Goal: Task Accomplishment & Management: Manage account settings

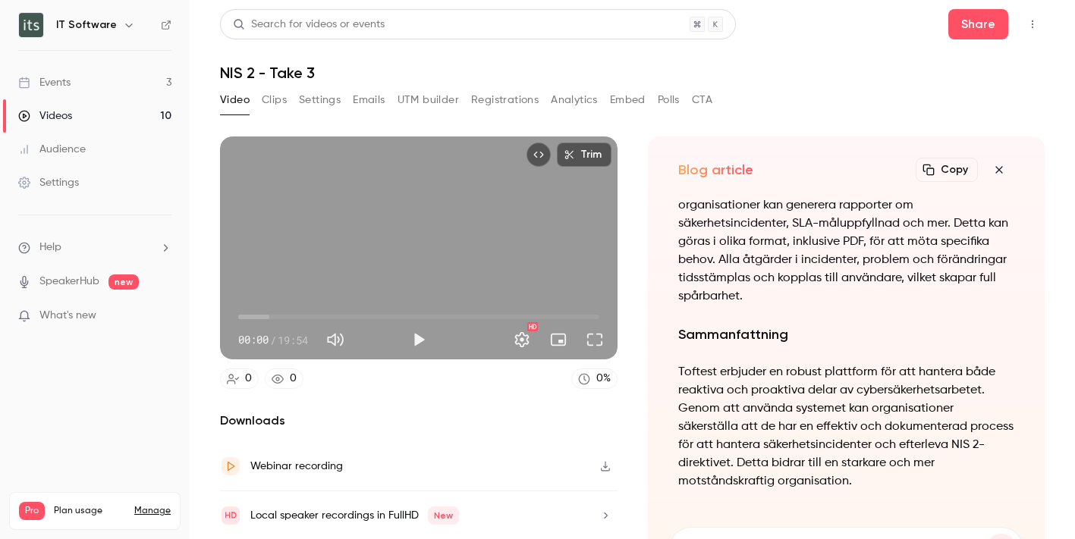
scroll to position [-750, 0]
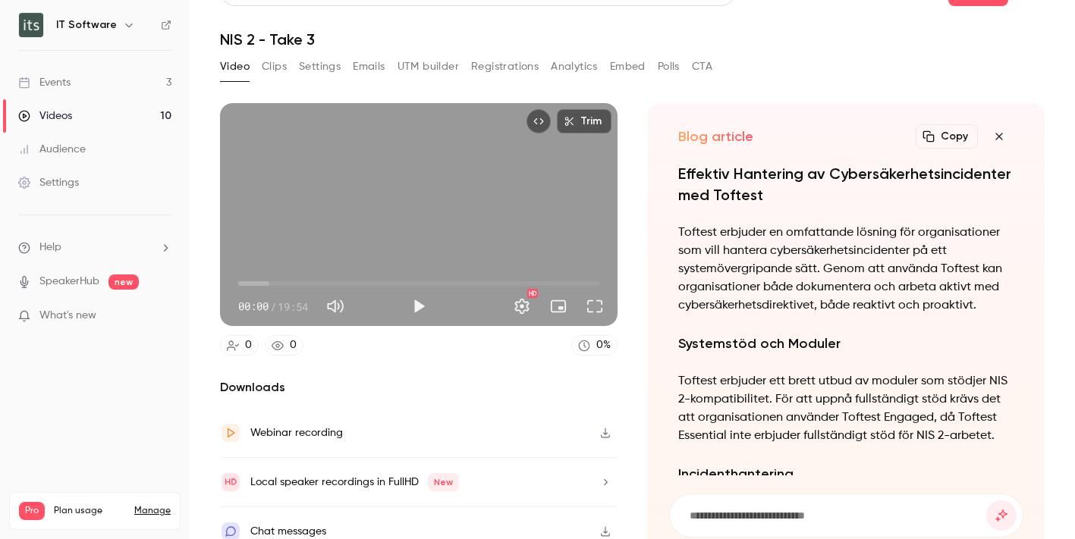
click at [240, 281] on span "00:00" at bounding box center [238, 283] width 5 height 5
click at [415, 301] on button "Play" at bounding box center [419, 306] width 30 height 30
click at [250, 281] on span "00:38" at bounding box center [249, 283] width 5 height 5
click at [253, 281] on span "00:41" at bounding box center [250, 283] width 5 height 5
click at [257, 281] on span "00:54" at bounding box center [255, 283] width 5 height 5
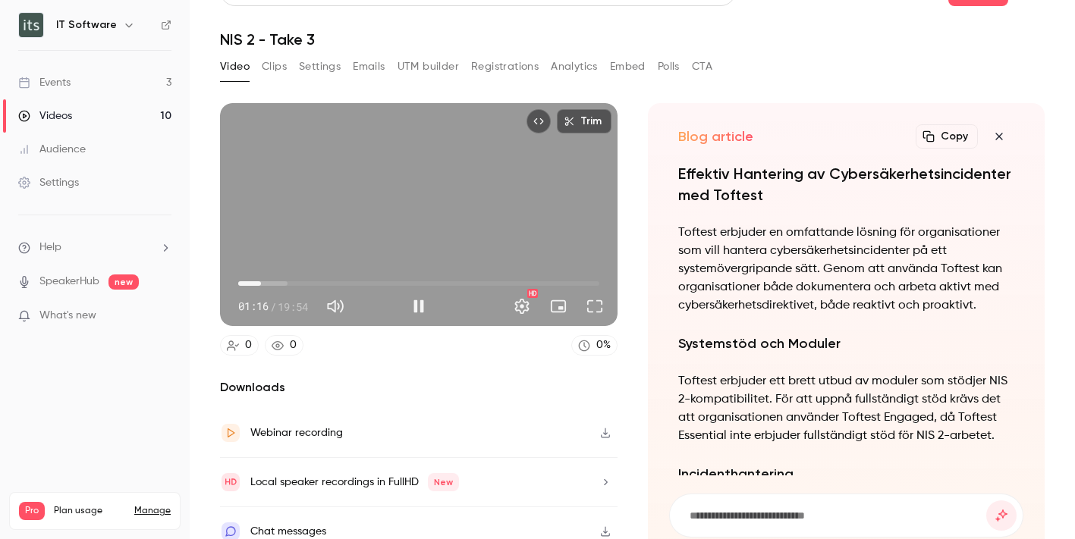
click at [261, 281] on span "01:16" at bounding box center [261, 283] width 5 height 5
click at [264, 281] on span "01:16" at bounding box center [261, 283] width 5 height 5
click at [267, 281] on span "01:37" at bounding box center [268, 283] width 5 height 5
click at [306, 281] on span "03:47" at bounding box center [306, 283] width 5 height 5
click at [309, 281] on span "03:48" at bounding box center [307, 283] width 5 height 5
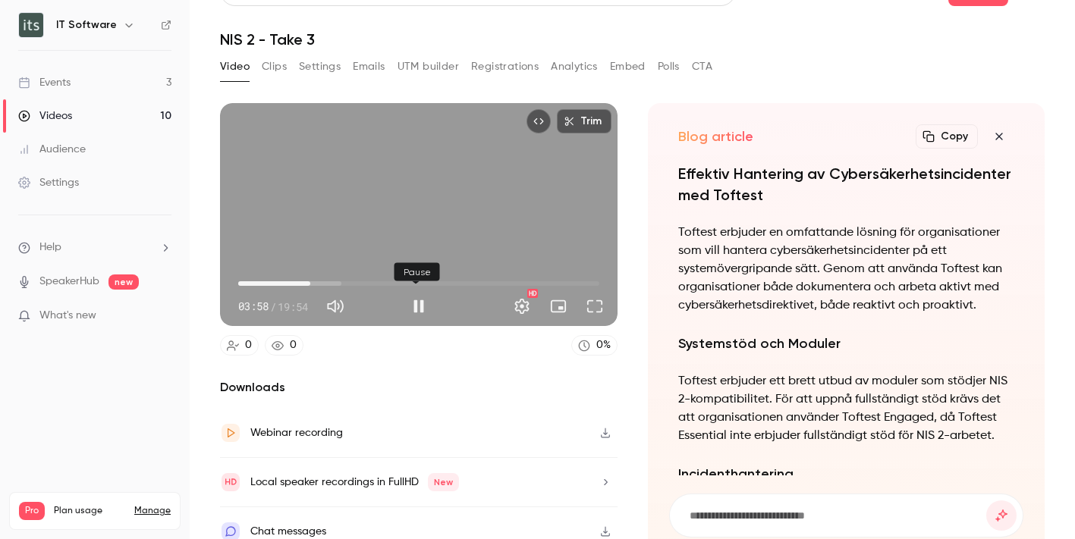
click at [413, 300] on button "Pause" at bounding box center [419, 306] width 30 height 30
type input "*****"
click at [614, 64] on button "Embed" at bounding box center [628, 67] width 36 height 24
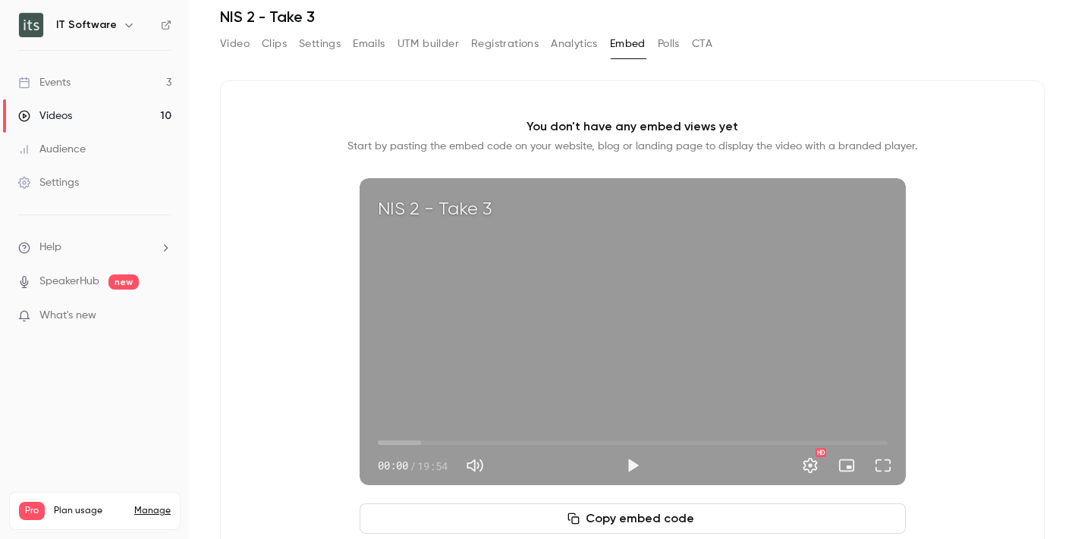
scroll to position [26, 0]
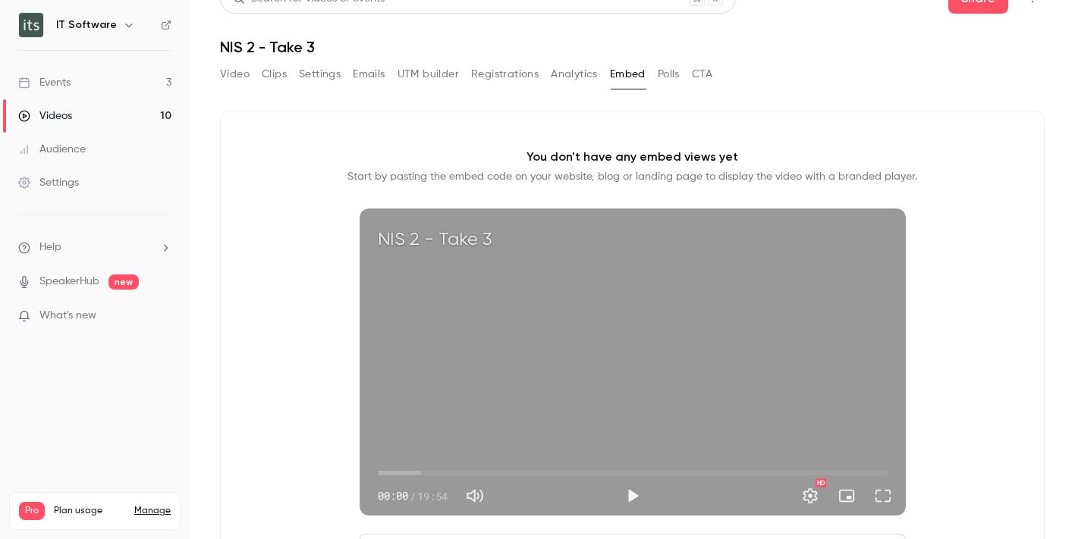
click at [503, 76] on button "Registrations" at bounding box center [505, 74] width 68 height 24
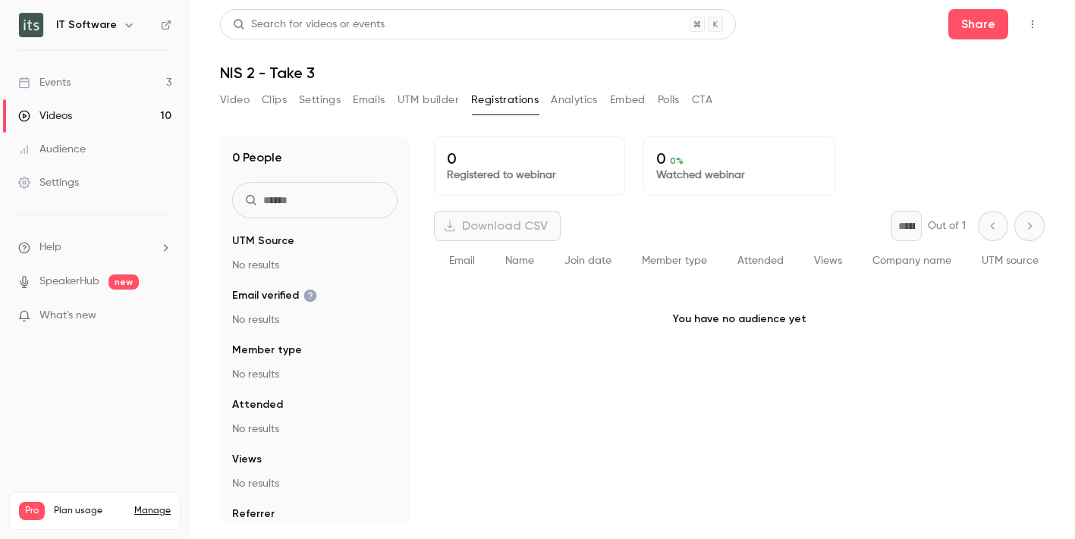
click at [360, 99] on button "Emails" at bounding box center [369, 100] width 32 height 24
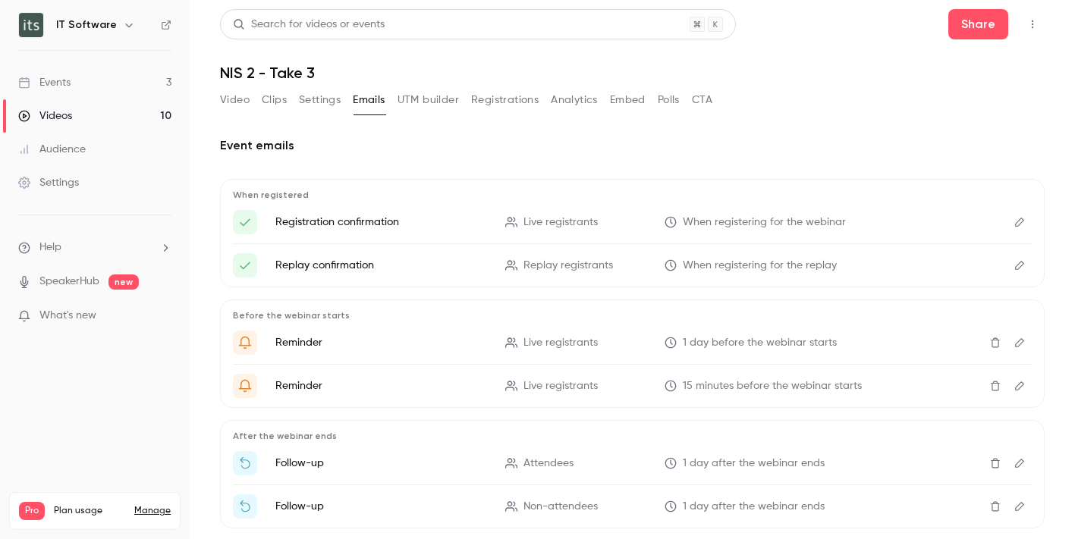
click at [330, 99] on button "Settings" at bounding box center [320, 100] width 42 height 24
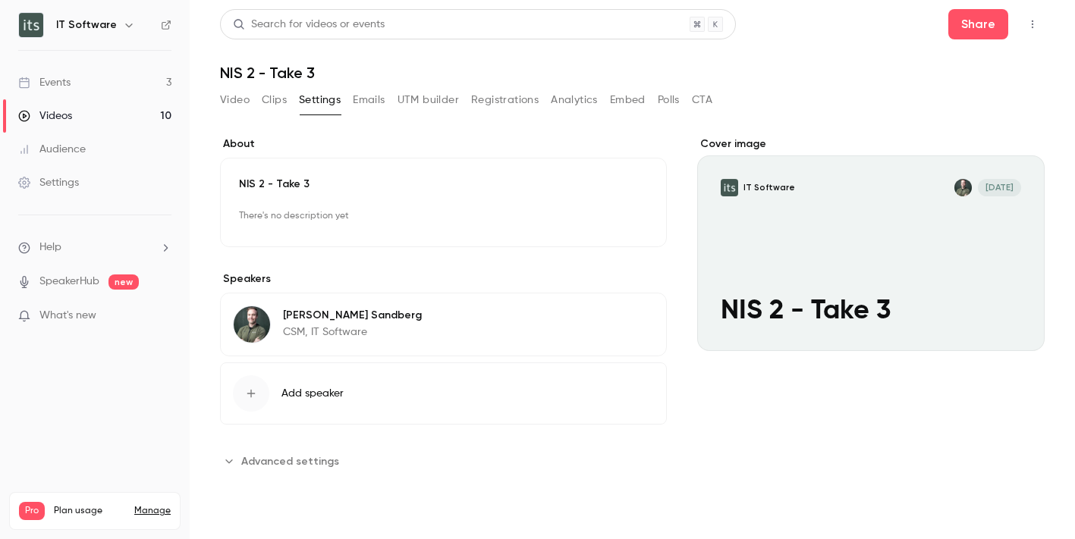
click at [910, 284] on div "Cover image" at bounding box center [870, 244] width 347 height 215
click at [0, 0] on input "IT Software [DATE] NIS 2 - Take 3" at bounding box center [0, 0] width 0 height 0
click at [242, 99] on button "Video" at bounding box center [235, 100] width 30 height 24
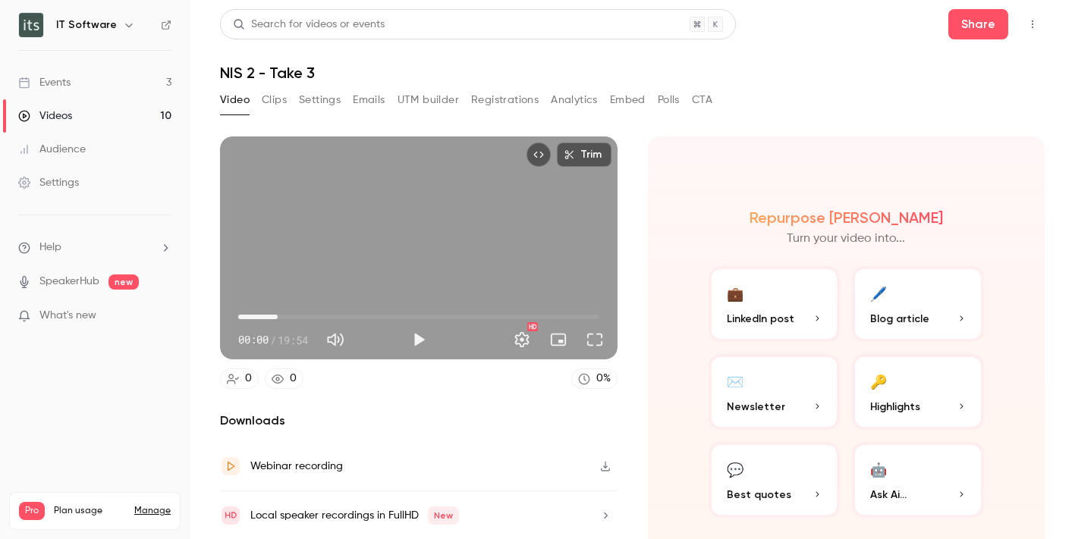
click at [277, 313] on span "02:10" at bounding box center [418, 317] width 361 height 24
click at [298, 312] on span "03:21" at bounding box center [418, 317] width 361 height 24
click at [310, 312] on span "04:02" at bounding box center [418, 317] width 361 height 24
click at [421, 334] on button "Play" at bounding box center [419, 340] width 30 height 30
click at [316, 315] on span "04:22" at bounding box center [318, 317] width 5 height 5
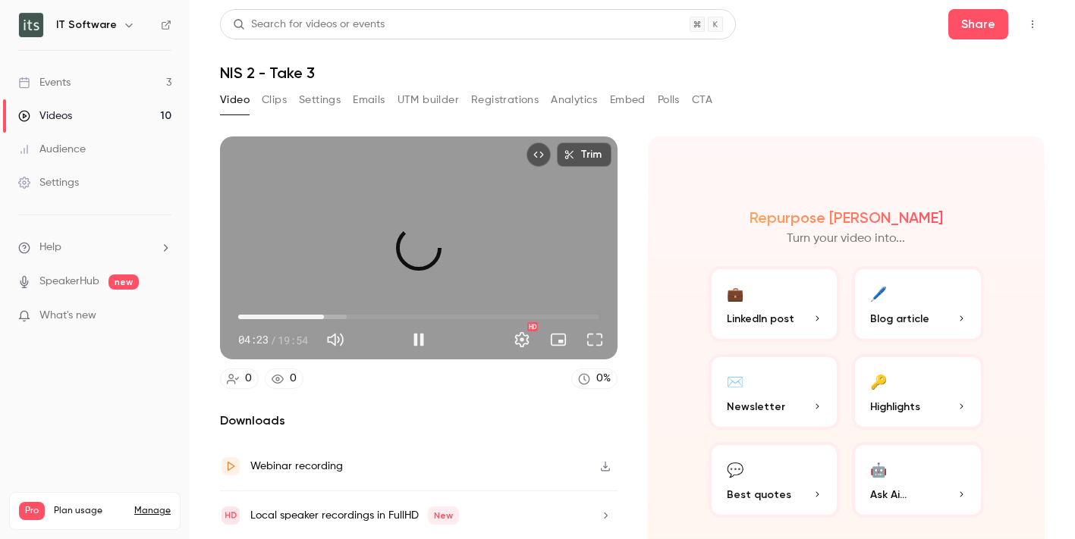
click at [322, 315] on span "04:43" at bounding box center [324, 317] width 5 height 5
click at [326, 315] on span "04:46" at bounding box center [324, 317] width 5 height 5
click at [335, 315] on span "05:24" at bounding box center [336, 317] width 5 height 5
click at [338, 315] on span "05:24" at bounding box center [336, 317] width 5 height 5
click at [349, 313] on span "05:47" at bounding box center [418, 317] width 361 height 24
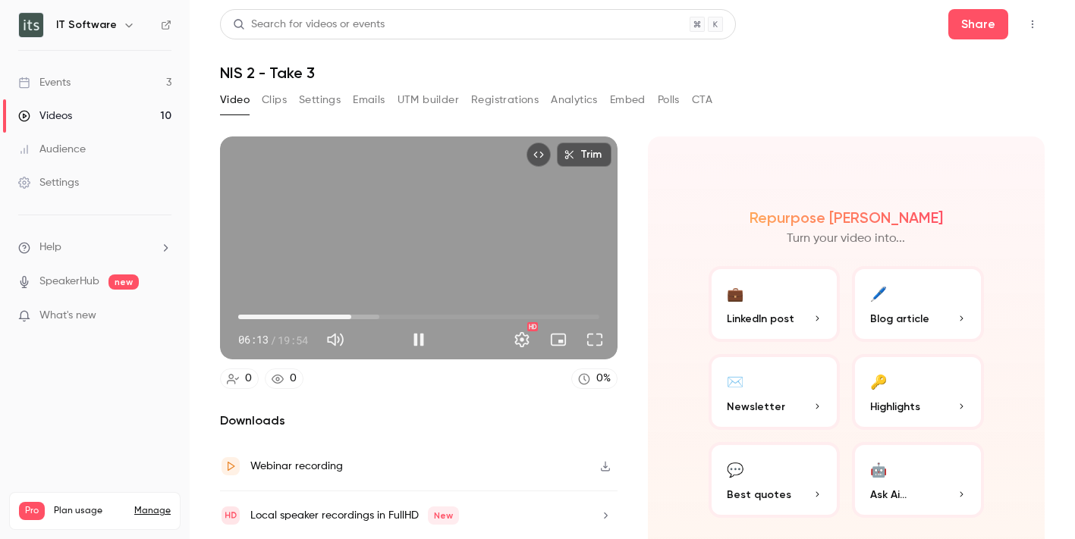
click at [354, 315] on span "06:13" at bounding box center [351, 317] width 5 height 5
click at [363, 313] on span "07:01" at bounding box center [418, 317] width 361 height 24
click at [371, 313] on span "07:26" at bounding box center [418, 317] width 361 height 24
click at [379, 315] on span "07:52" at bounding box center [381, 317] width 5 height 5
click at [383, 315] on span "07:52" at bounding box center [381, 317] width 5 height 5
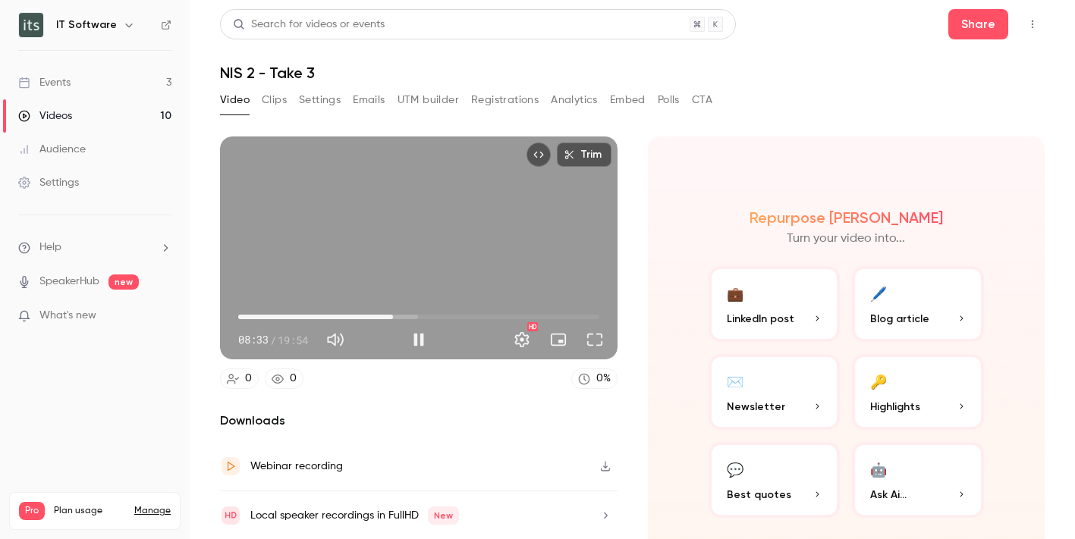
click at [391, 315] on span "08:33" at bounding box center [393, 317] width 5 height 5
click at [396, 315] on span "08:50" at bounding box center [398, 317] width 5 height 5
click at [400, 315] on span "08:51" at bounding box center [399, 317] width 5 height 5
click at [405, 315] on span "09:21" at bounding box center [407, 317] width 5 height 5
click at [410, 315] on span "09:23" at bounding box center [408, 317] width 5 height 5
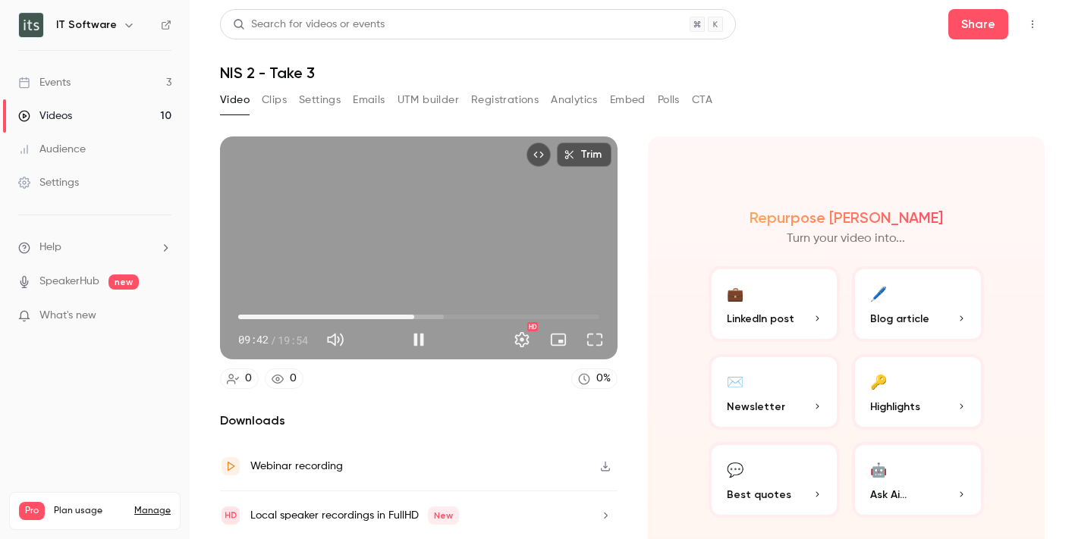
click at [415, 315] on span "09:42" at bounding box center [414, 317] width 5 height 5
click at [419, 315] on span "09:55" at bounding box center [418, 317] width 5 height 5
click at [424, 315] on span "10:08" at bounding box center [422, 317] width 5 height 5
click at [432, 315] on span "10:32" at bounding box center [429, 317] width 5 height 5
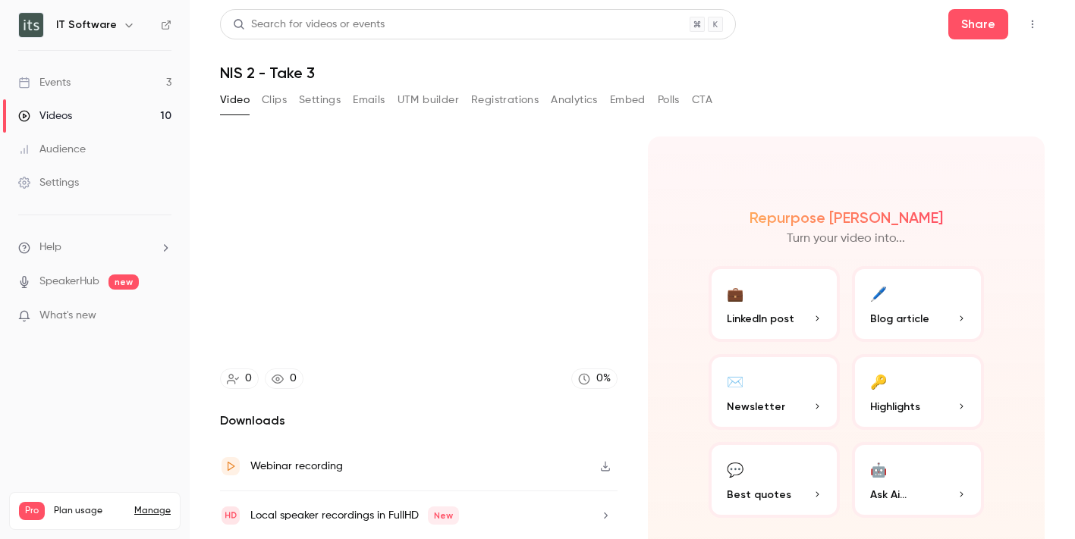
click at [437, 313] on video at bounding box center [419, 248] width 398 height 223
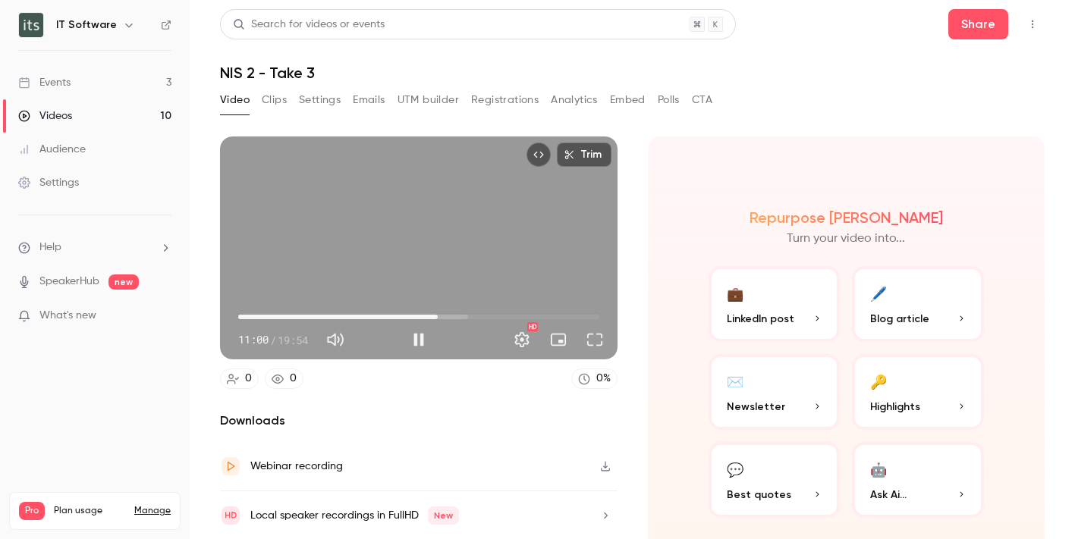
click at [440, 315] on span "11:00" at bounding box center [437, 317] width 5 height 5
click at [444, 315] on span "11:29" at bounding box center [446, 317] width 5 height 5
click at [448, 315] on span "11:29" at bounding box center [447, 317] width 5 height 5
click at [454, 315] on span "11:46" at bounding box center [451, 317] width 5 height 5
click at [461, 315] on span "12:25" at bounding box center [463, 317] width 5 height 5
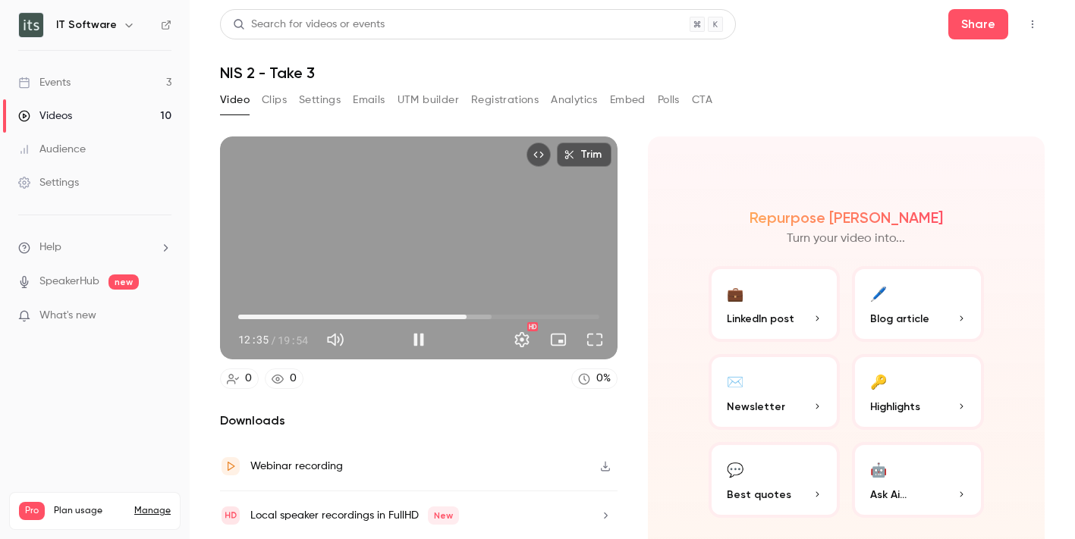
click at [464, 315] on span "12:35" at bounding box center [466, 317] width 5 height 5
click at [467, 315] on span "12:43" at bounding box center [469, 317] width 5 height 5
click at [470, 315] on span "12:53" at bounding box center [472, 317] width 5 height 5
click at [472, 315] on span "12:54" at bounding box center [472, 317] width 5 height 5
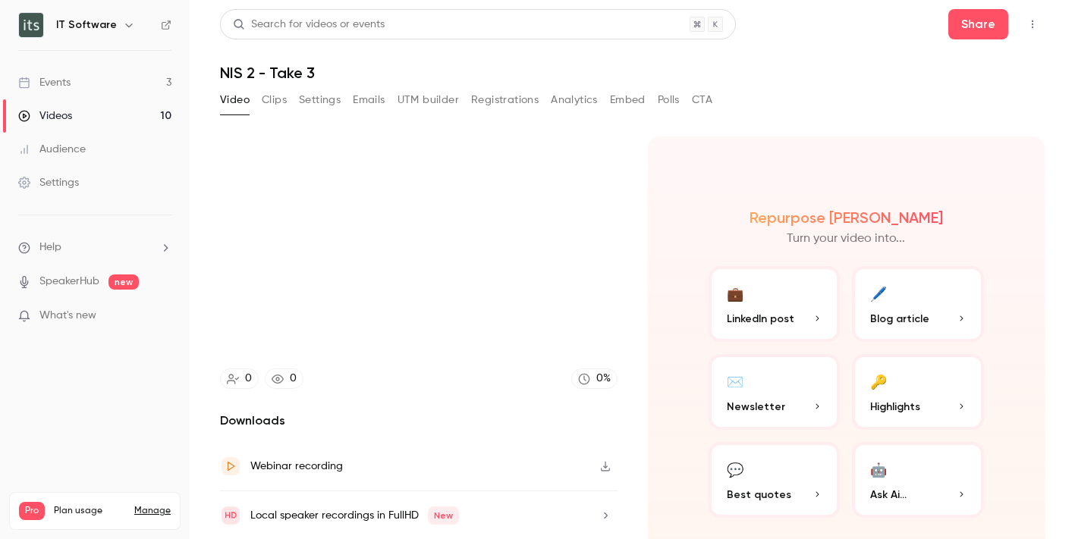
click at [477, 314] on video at bounding box center [419, 248] width 398 height 223
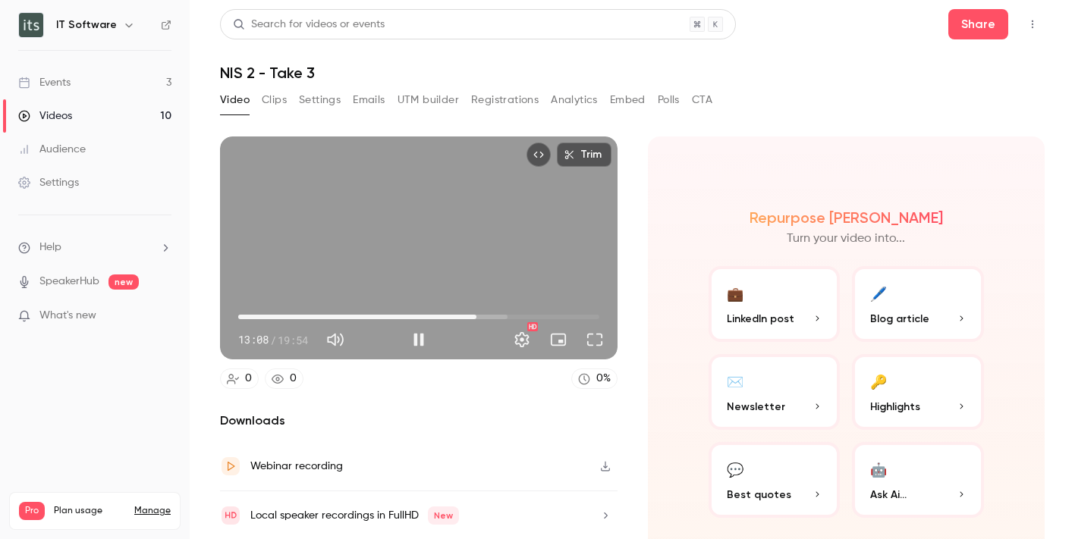
click at [483, 315] on span "13:08" at bounding box center [418, 317] width 361 height 24
click at [489, 315] on span "13:45" at bounding box center [487, 317] width 5 height 5
click at [495, 315] on span "14:17" at bounding box center [497, 317] width 5 height 5
click at [496, 315] on span "14:17" at bounding box center [497, 317] width 5 height 5
click at [501, 315] on span "14:27" at bounding box center [500, 317] width 5 height 5
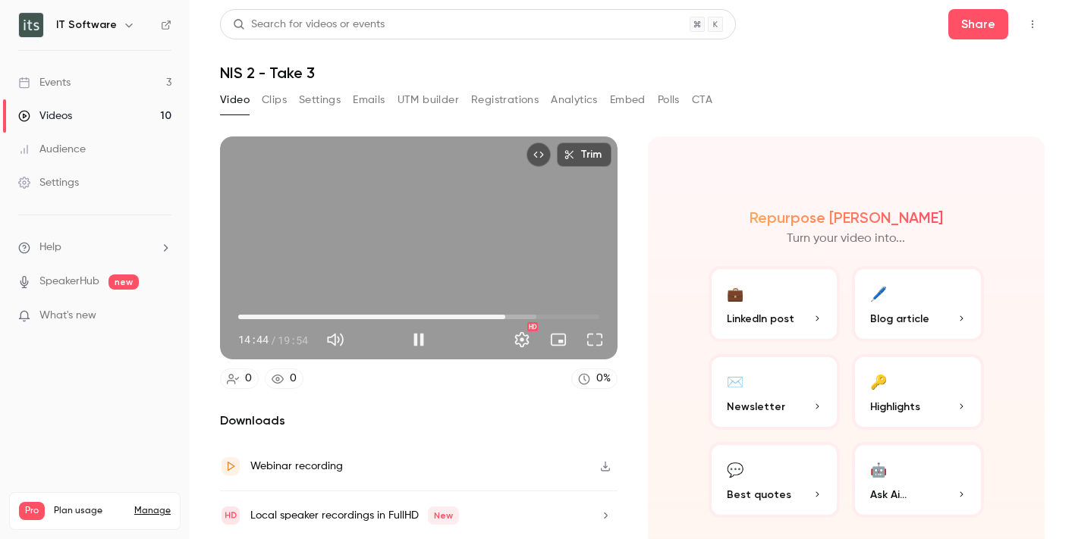
click at [508, 315] on span "14:44" at bounding box center [418, 317] width 361 height 24
click at [517, 315] on span "15:28" at bounding box center [519, 317] width 5 height 5
click at [520, 315] on span "15:29" at bounding box center [519, 317] width 5 height 5
click at [526, 315] on span "15:47" at bounding box center [524, 317] width 5 height 5
click at [422, 335] on button "Pause" at bounding box center [419, 340] width 30 height 30
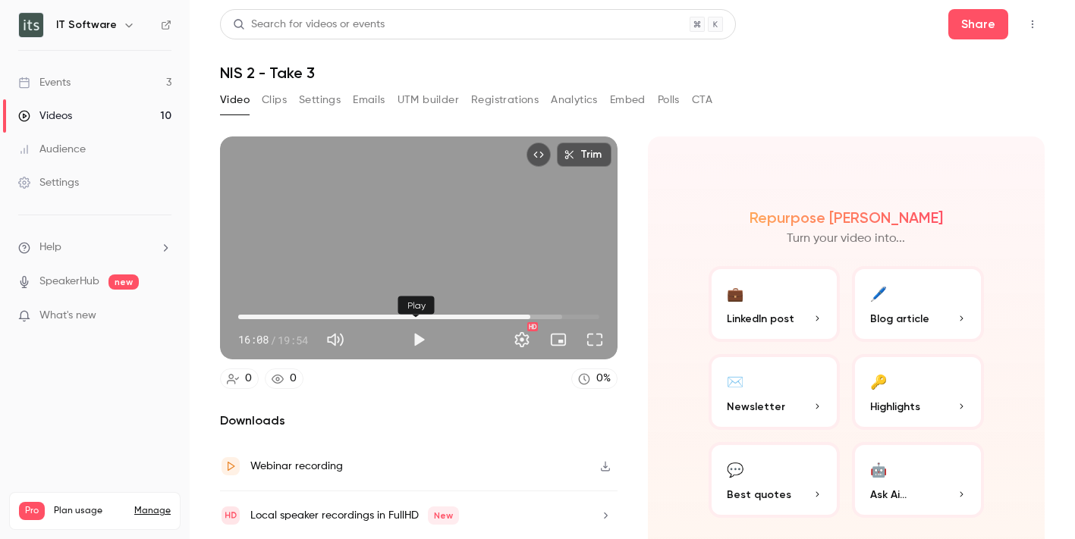
drag, startPoint x: 417, startPoint y: 338, endPoint x: 431, endPoint y: 338, distance: 13.7
click at [418, 338] on button "Play" at bounding box center [419, 340] width 30 height 30
click at [530, 315] on span "16:14" at bounding box center [532, 317] width 5 height 5
click at [533, 315] on span "16:19" at bounding box center [534, 317] width 5 height 5
click at [536, 315] on span "16:31" at bounding box center [538, 317] width 5 height 5
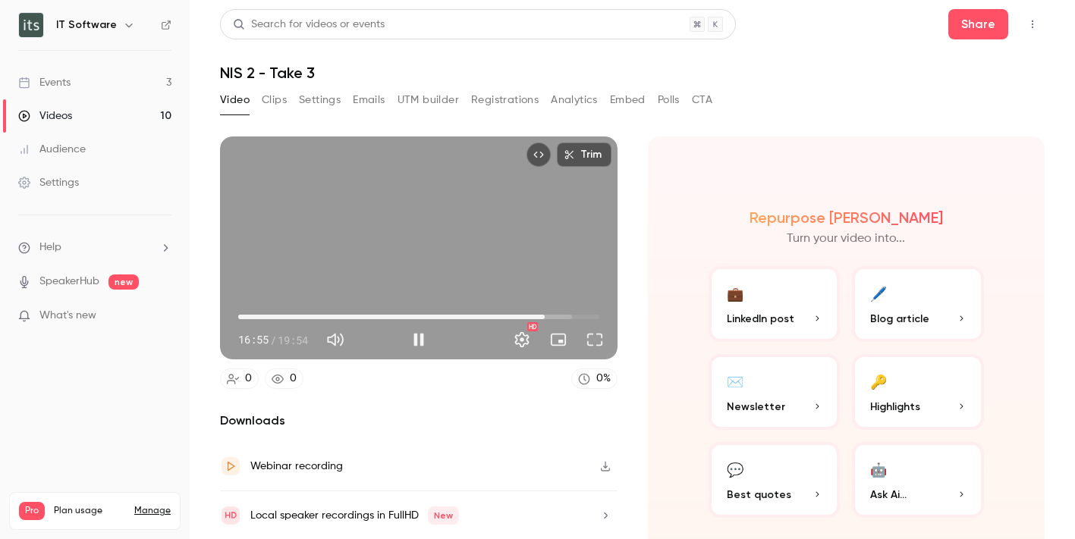
click at [542, 315] on span "16:55" at bounding box center [544, 317] width 5 height 5
click at [544, 315] on span "16:56" at bounding box center [545, 317] width 5 height 5
click at [550, 315] on span "17:09" at bounding box center [549, 317] width 5 height 5
click at [556, 315] on span "17:29" at bounding box center [555, 317] width 5 height 5
click at [561, 315] on span "17:49" at bounding box center [561, 317] width 5 height 5
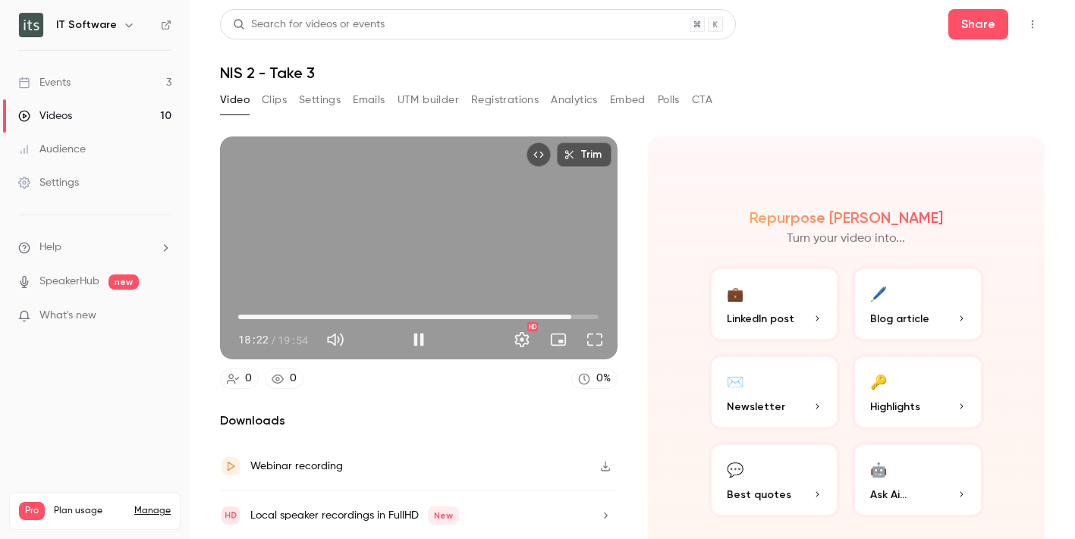
click at [569, 315] on span "18:22" at bounding box center [571, 317] width 5 height 5
click at [570, 315] on span "18:23" at bounding box center [571, 317] width 5 height 5
click at [573, 315] on span "18:37" at bounding box center [575, 317] width 5 height 5
click at [577, 315] on span "18:45" at bounding box center [578, 317] width 5 height 5
click at [581, 315] on span "19:01" at bounding box center [582, 317] width 5 height 5
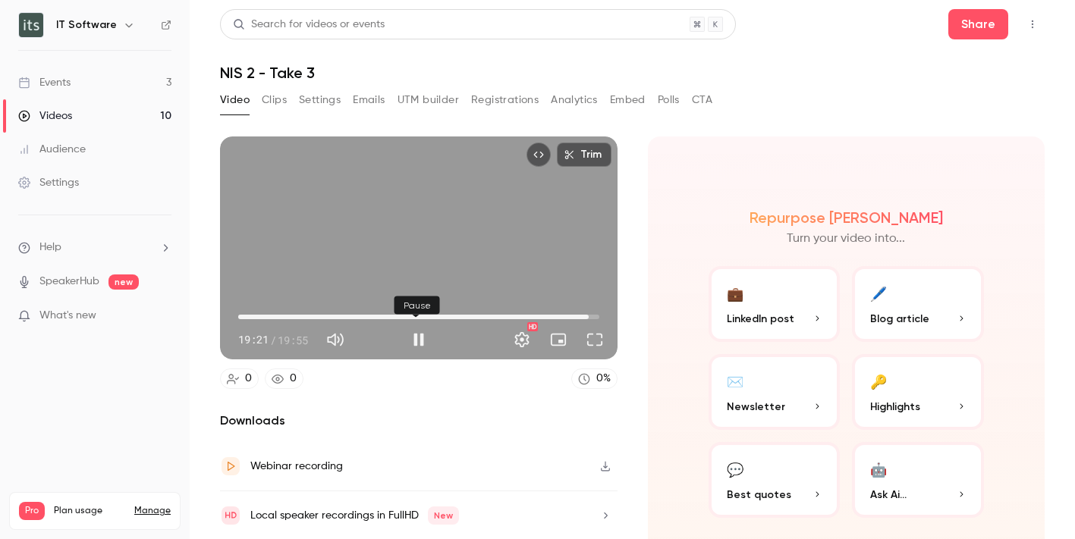
click at [412, 335] on button "Pause" at bounding box center [419, 340] width 30 height 30
click at [420, 338] on button "Play" at bounding box center [419, 340] width 30 height 30
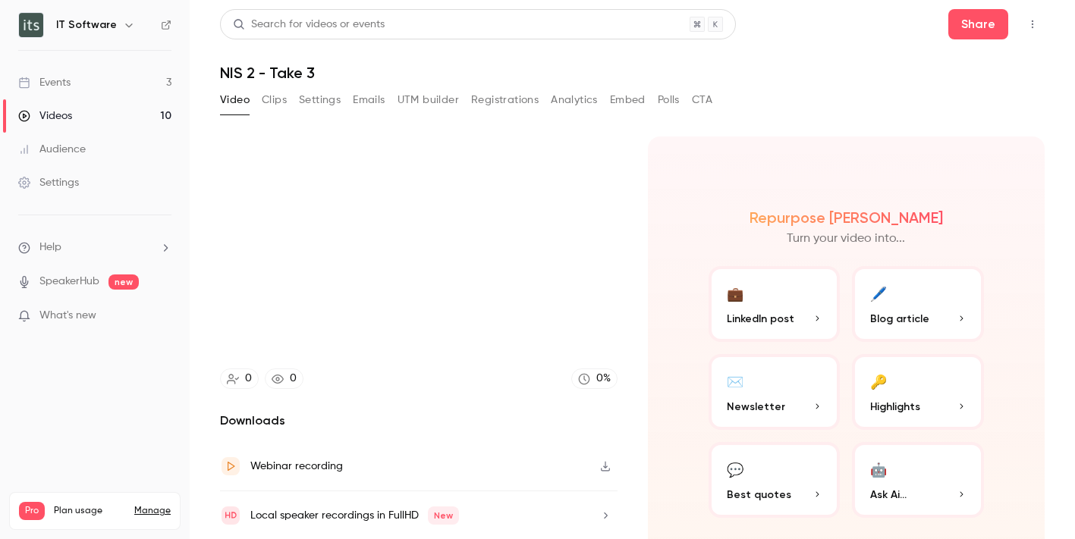
type input "******"
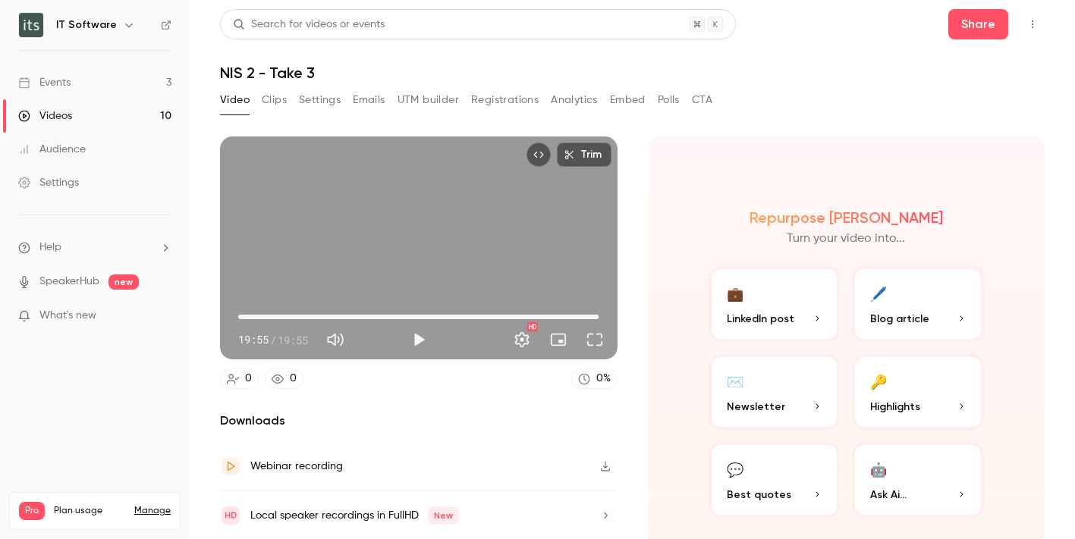
click at [51, 113] on div "Videos" at bounding box center [45, 115] width 54 height 15
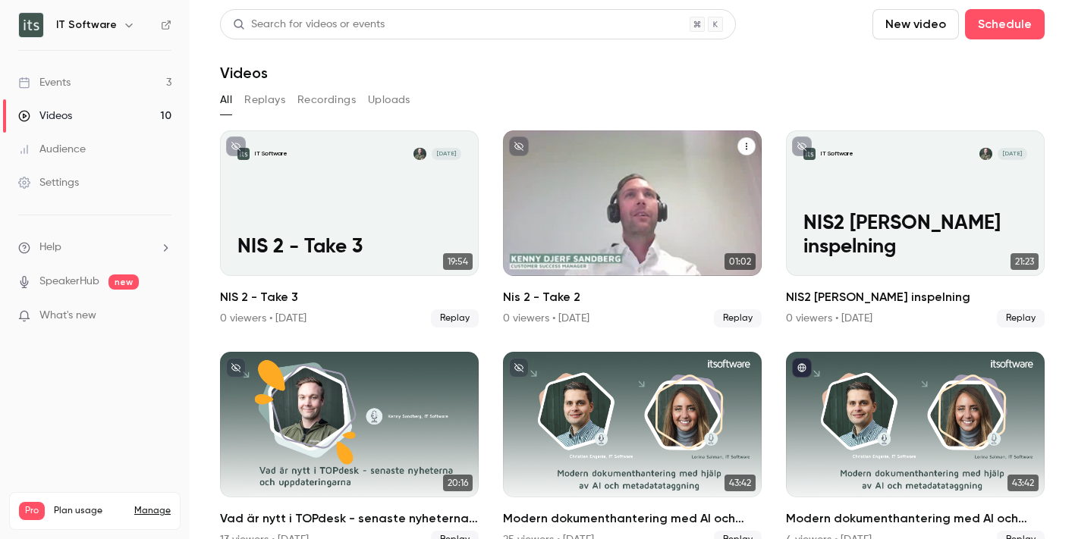
click at [679, 215] on div "IT Software [DATE] Nis 2 - Take 2" at bounding box center [632, 203] width 259 height 146
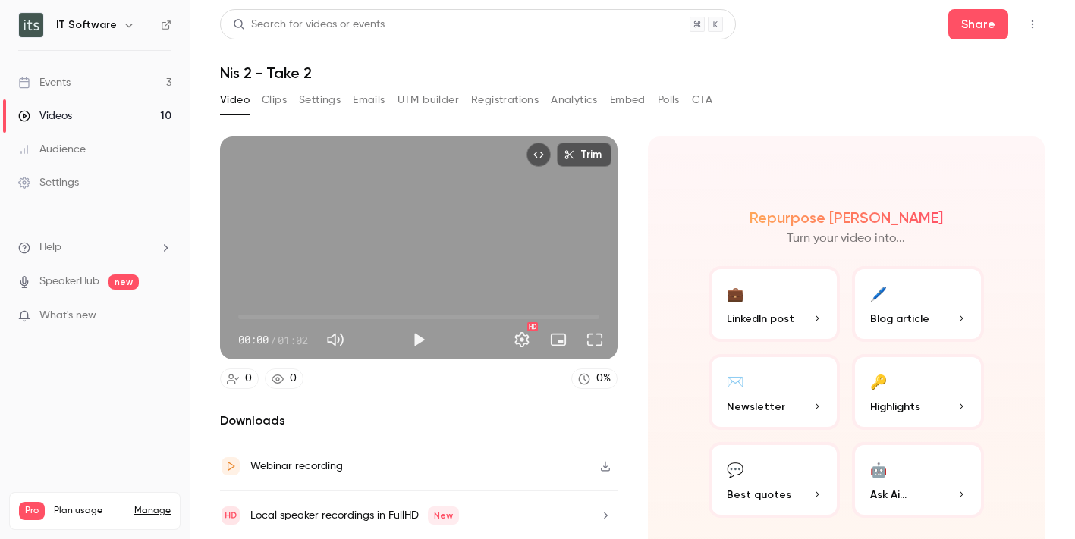
click at [409, 337] on button "Play" at bounding box center [419, 340] width 30 height 30
click at [418, 336] on button "Pause" at bounding box center [419, 340] width 30 height 30
type input "****"
click at [70, 116] on div "Videos" at bounding box center [45, 115] width 54 height 15
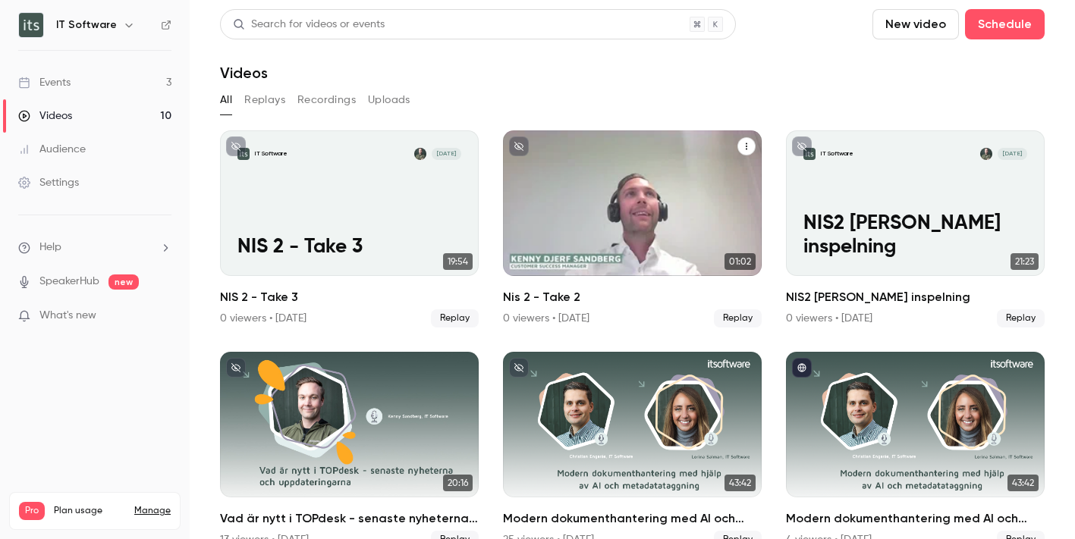
click at [742, 144] on icon "Nis 2 - Take 2" at bounding box center [746, 146] width 9 height 9
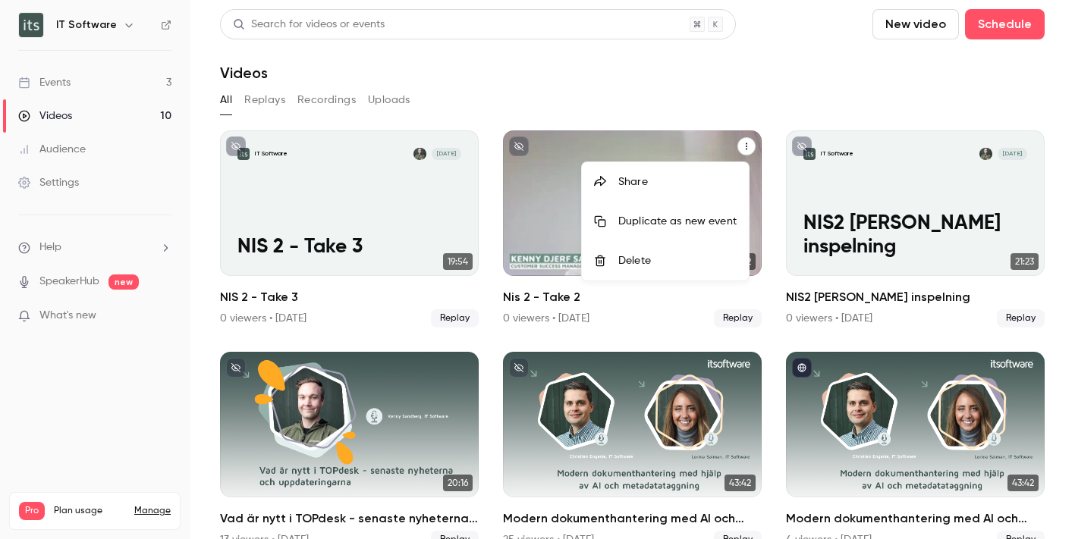
click at [664, 259] on div "Delete" at bounding box center [677, 260] width 118 height 15
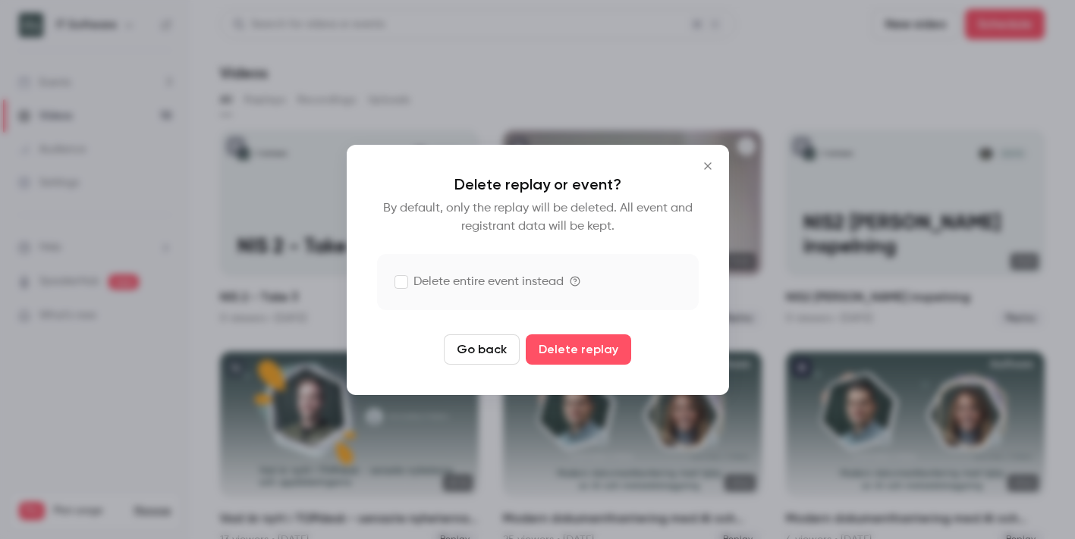
click at [509, 279] on label "Delete entire event instead" at bounding box center [479, 282] width 168 height 18
click at [545, 348] on button "Delete replay" at bounding box center [578, 350] width 105 height 30
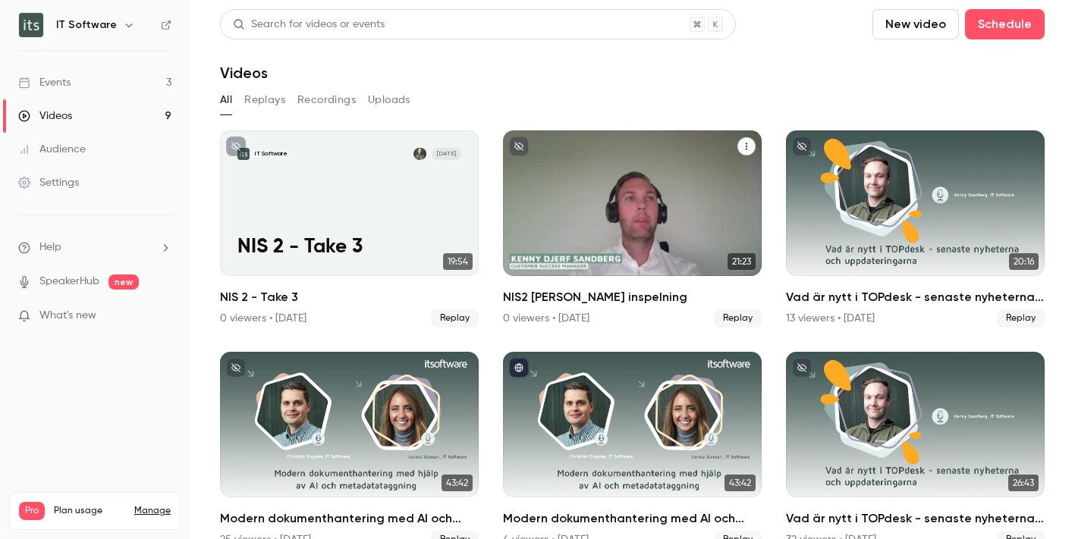
click at [702, 222] on div "IT Software [DATE] NIS2 [PERSON_NAME] inspelning" at bounding box center [632, 203] width 259 height 146
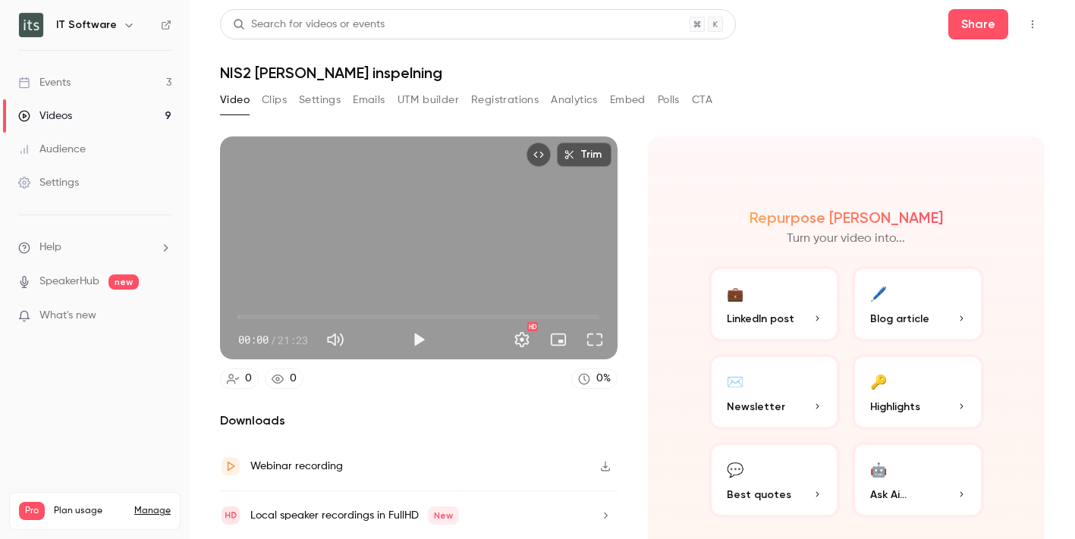
click at [409, 335] on button "Play" at bounding box center [419, 340] width 30 height 30
click at [247, 312] on span "00:00" at bounding box center [418, 317] width 361 height 24
click at [258, 312] on span "00:30" at bounding box center [418, 317] width 361 height 24
click at [275, 310] on span "01:11" at bounding box center [418, 317] width 361 height 24
click at [285, 310] on span "02:11" at bounding box center [418, 317] width 361 height 24
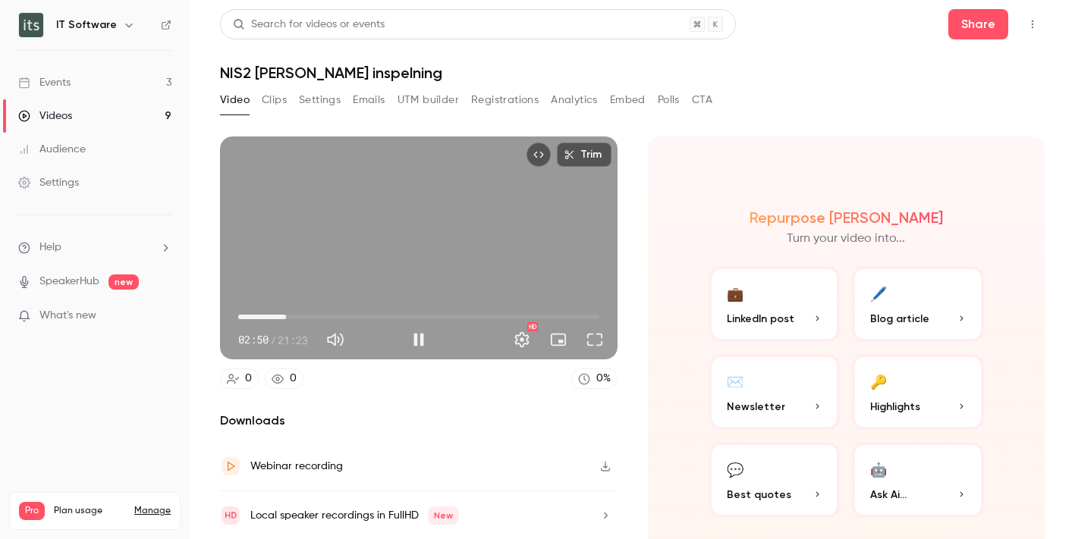
click at [296, 310] on span "02:50" at bounding box center [418, 317] width 361 height 24
click at [333, 314] on span "03:28" at bounding box center [418, 317] width 361 height 24
click at [473, 310] on span "05:42" at bounding box center [418, 317] width 361 height 24
click at [528, 310] on span "17:27" at bounding box center [418, 317] width 361 height 24
click at [555, 311] on span "17:27" at bounding box center [418, 317] width 361 height 24
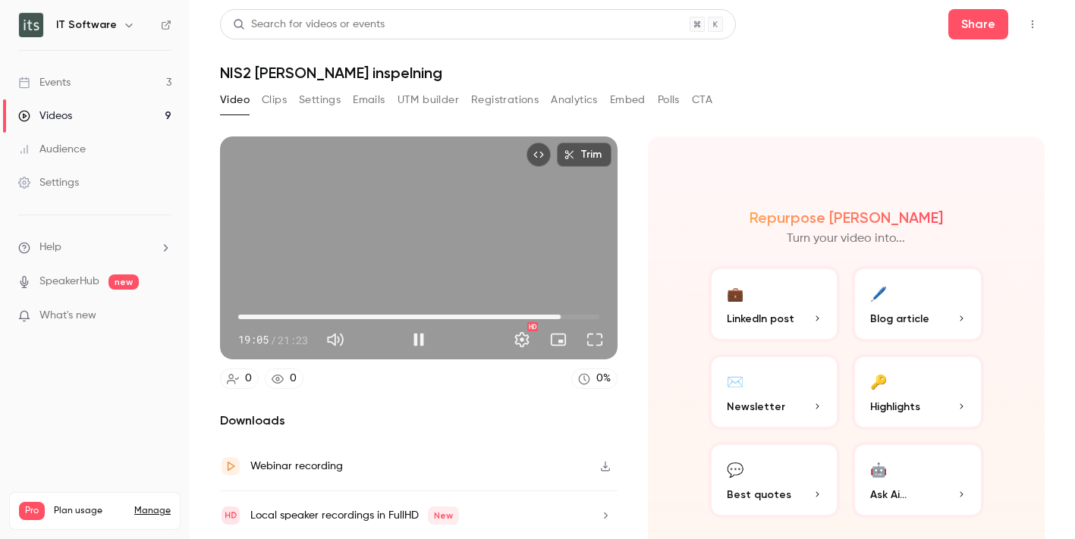
click at [569, 311] on span "19:05" at bounding box center [418, 317] width 361 height 24
click at [584, 311] on span "19:55" at bounding box center [418, 317] width 361 height 24
click at [413, 337] on button "Pause" at bounding box center [419, 340] width 30 height 30
type input "******"
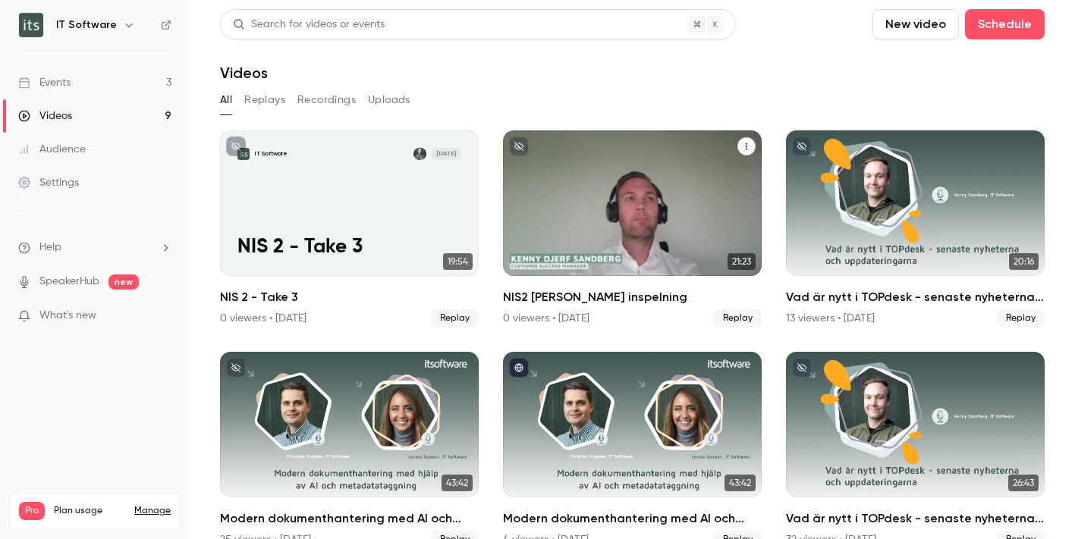
click at [742, 148] on icon "NIS2 Kenny inspelning" at bounding box center [746, 146] width 9 height 9
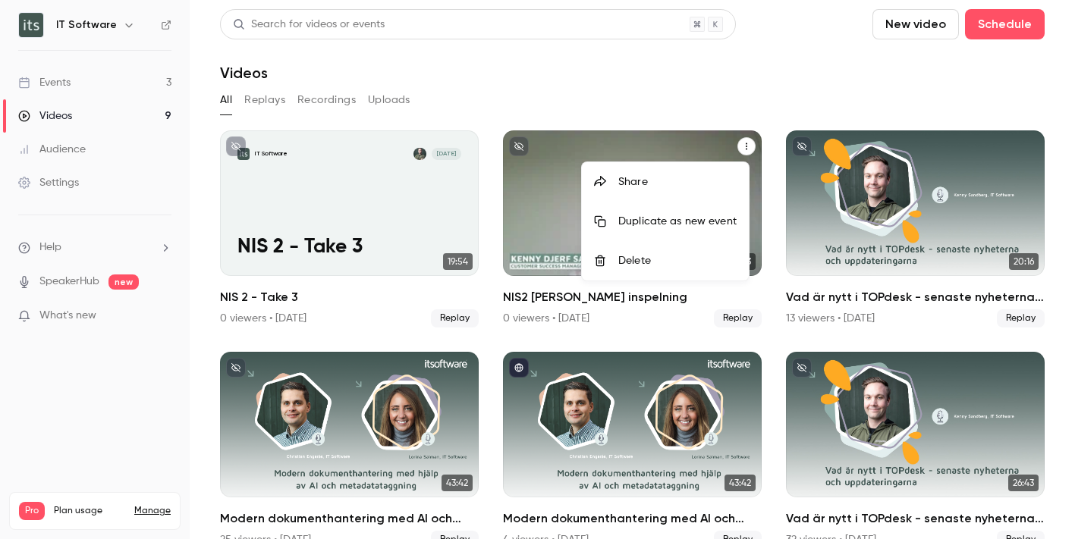
click at [663, 259] on div "Delete" at bounding box center [677, 260] width 118 height 15
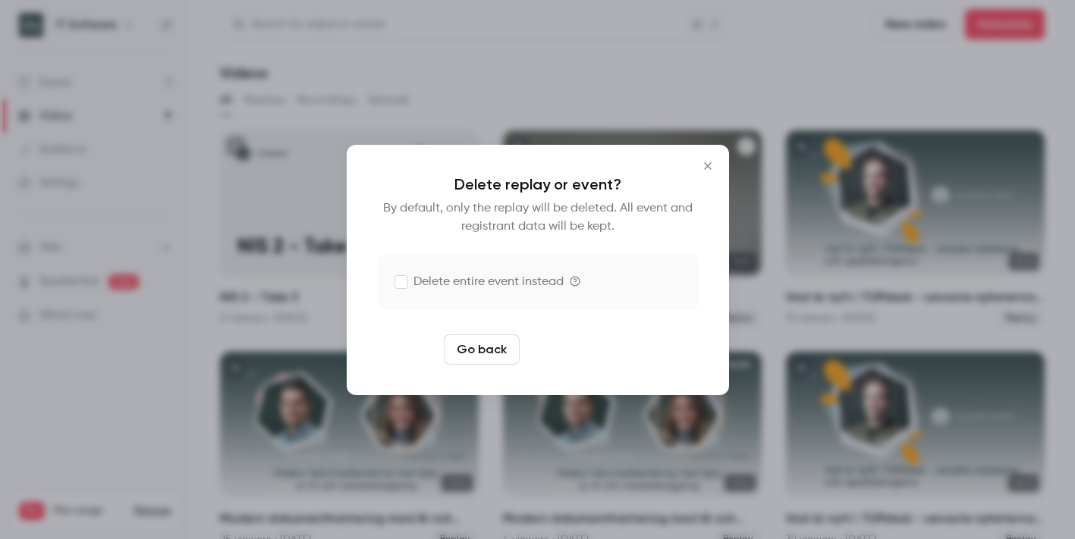
click at [605, 348] on button "Delete replay" at bounding box center [578, 350] width 105 height 30
